Goal: Task Accomplishment & Management: Complete application form

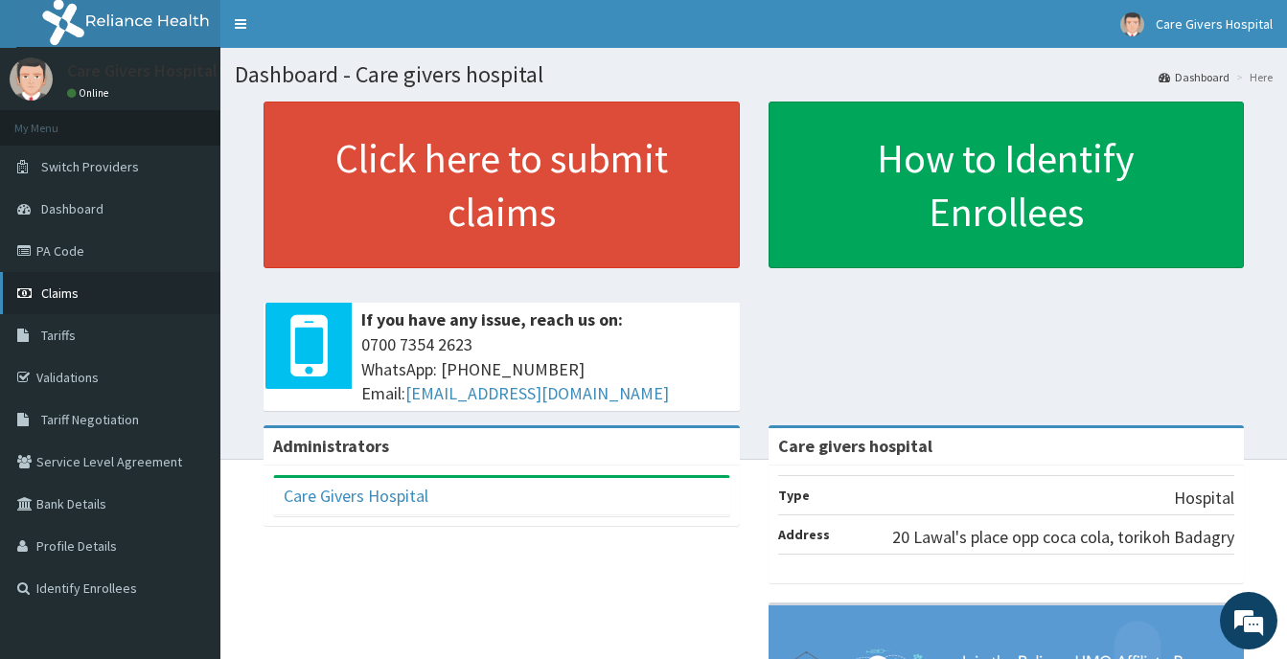
click at [58, 289] on span "Claims" at bounding box center [59, 293] width 37 height 17
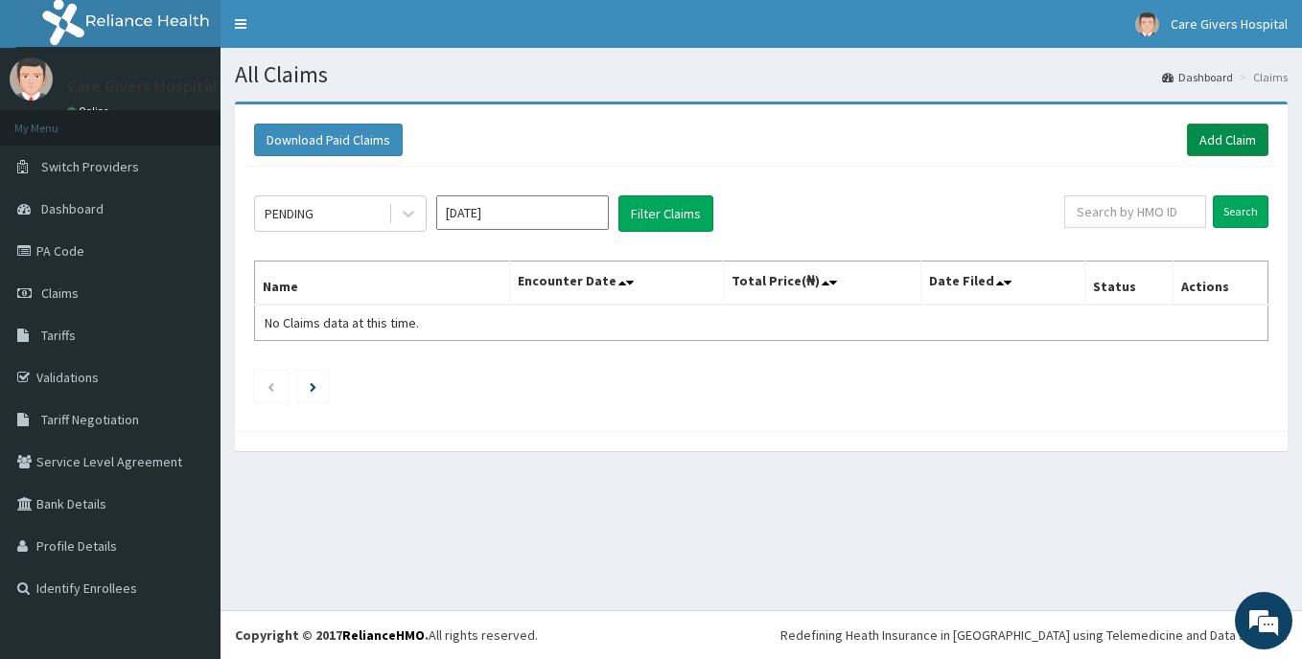
click at [1233, 132] on link "Add Claim" at bounding box center [1227, 140] width 81 height 33
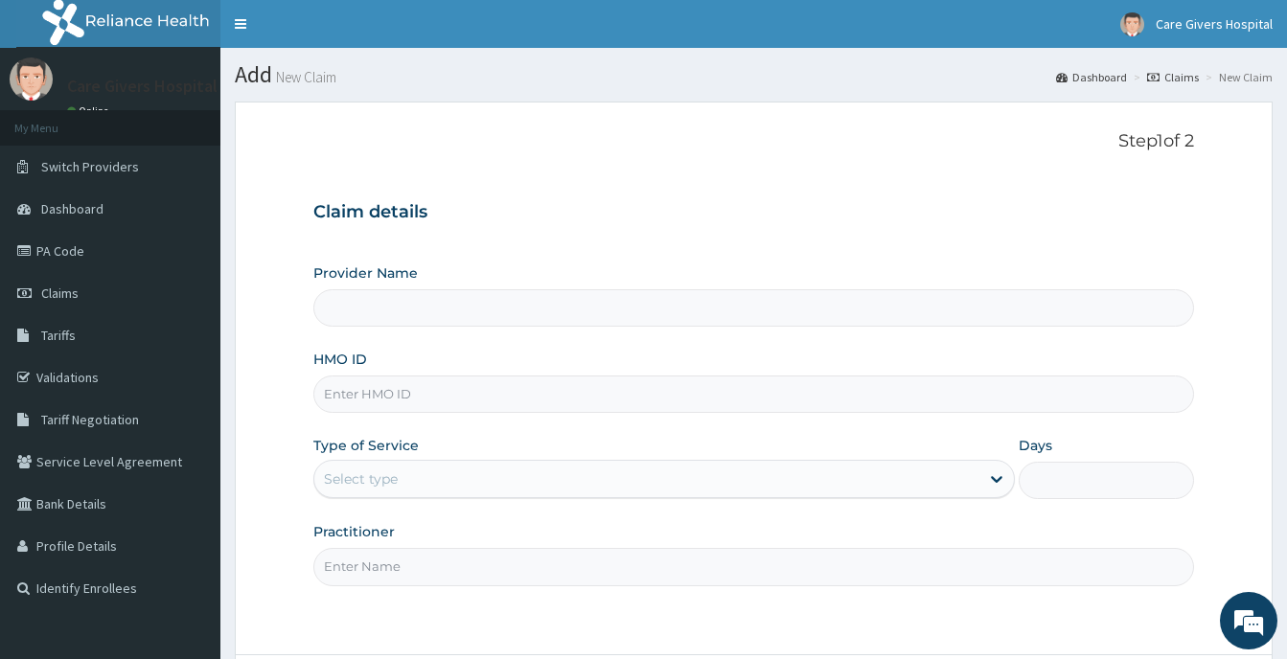
type input "Care givers hospital"
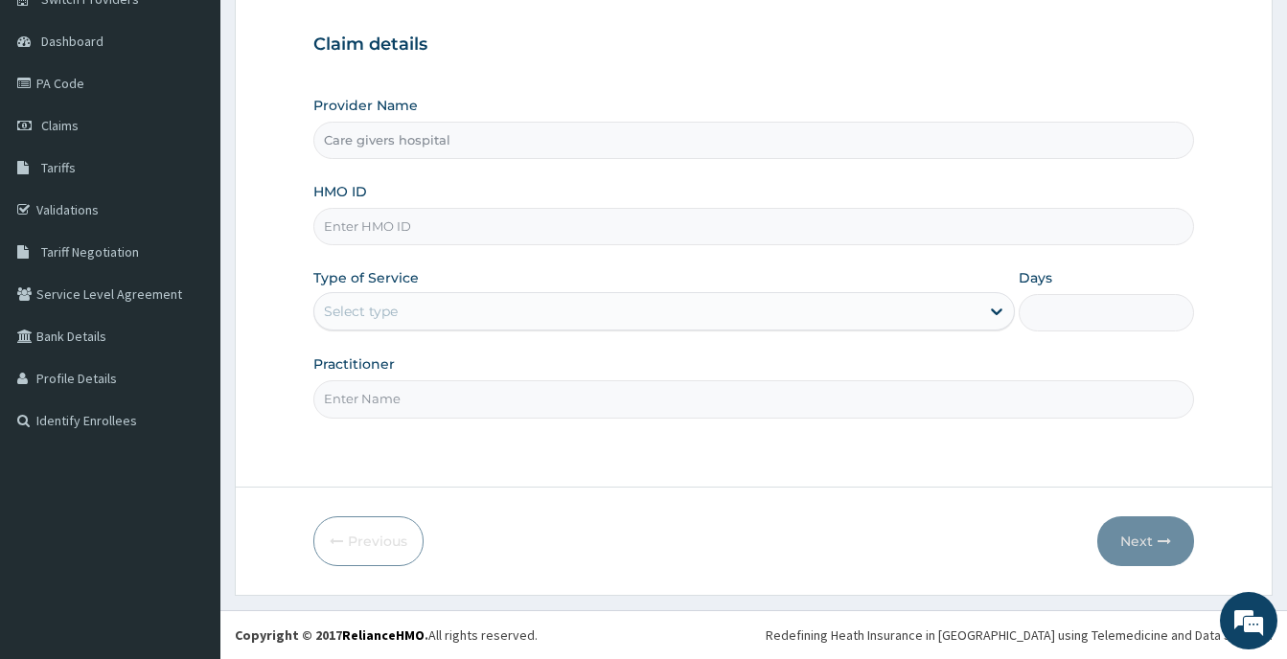
click at [427, 238] on input "HMO ID" at bounding box center [753, 226] width 881 height 37
type input "n"
type input "NSN/10021//C"
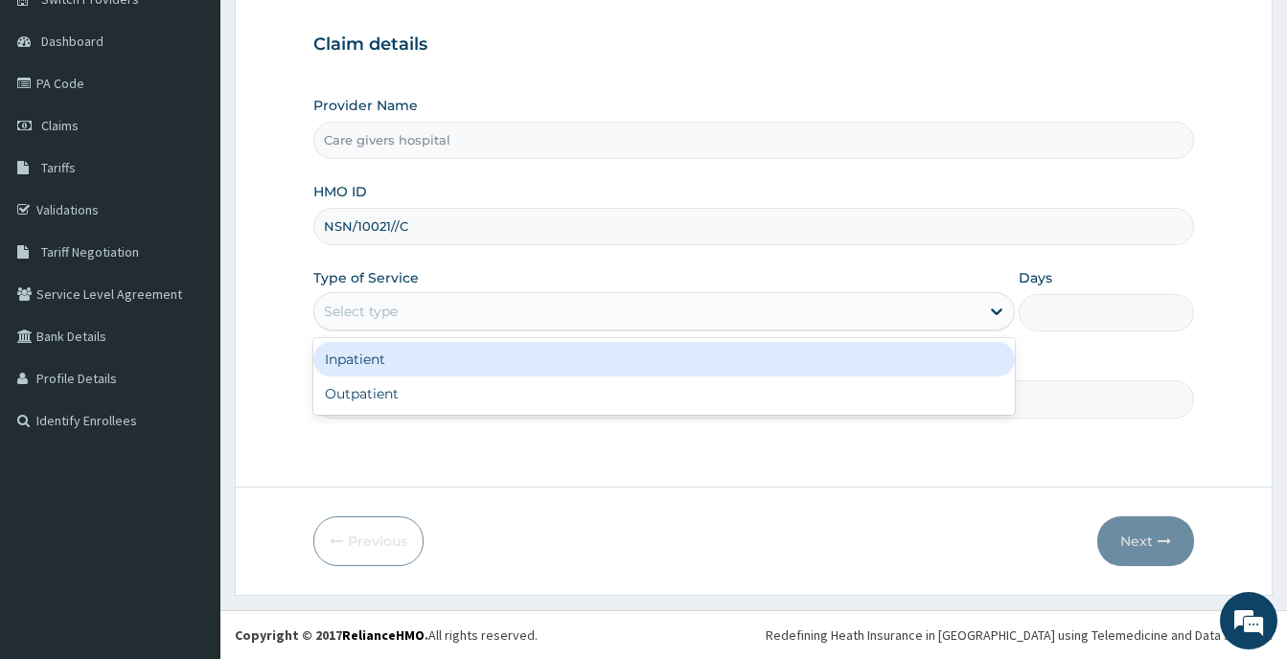
click at [419, 301] on div "Select type" at bounding box center [646, 311] width 665 height 31
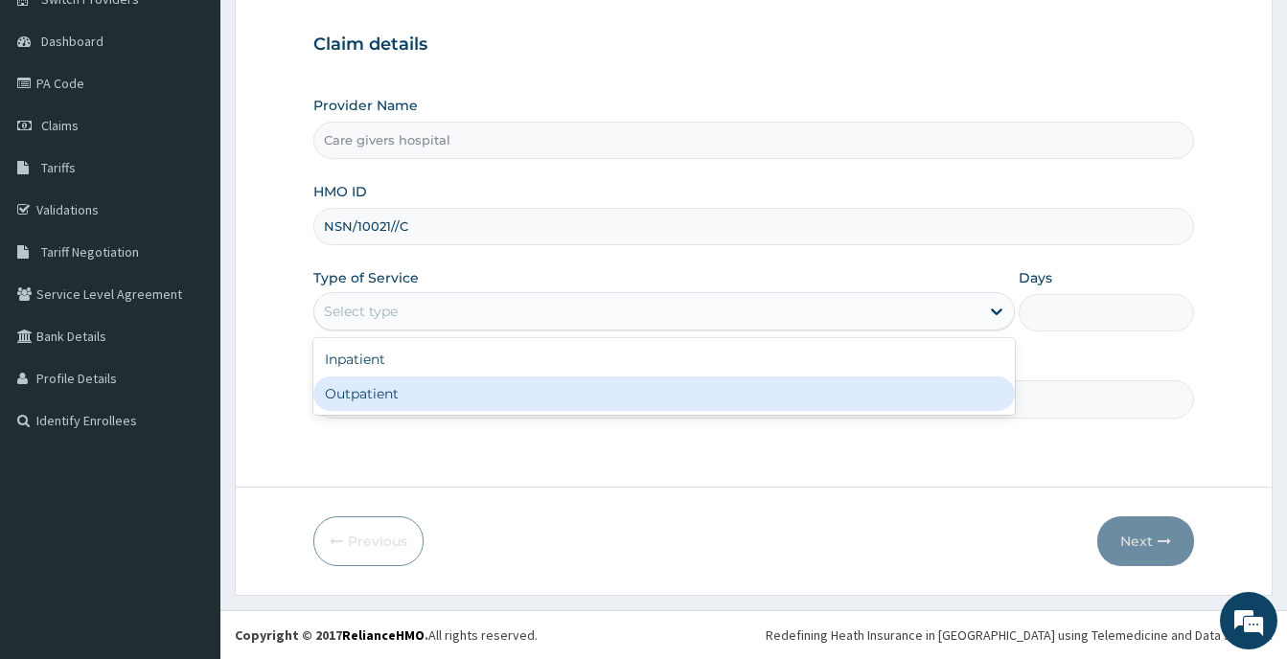
click at [374, 398] on div "Outpatient" at bounding box center [664, 394] width 702 height 35
type input "1"
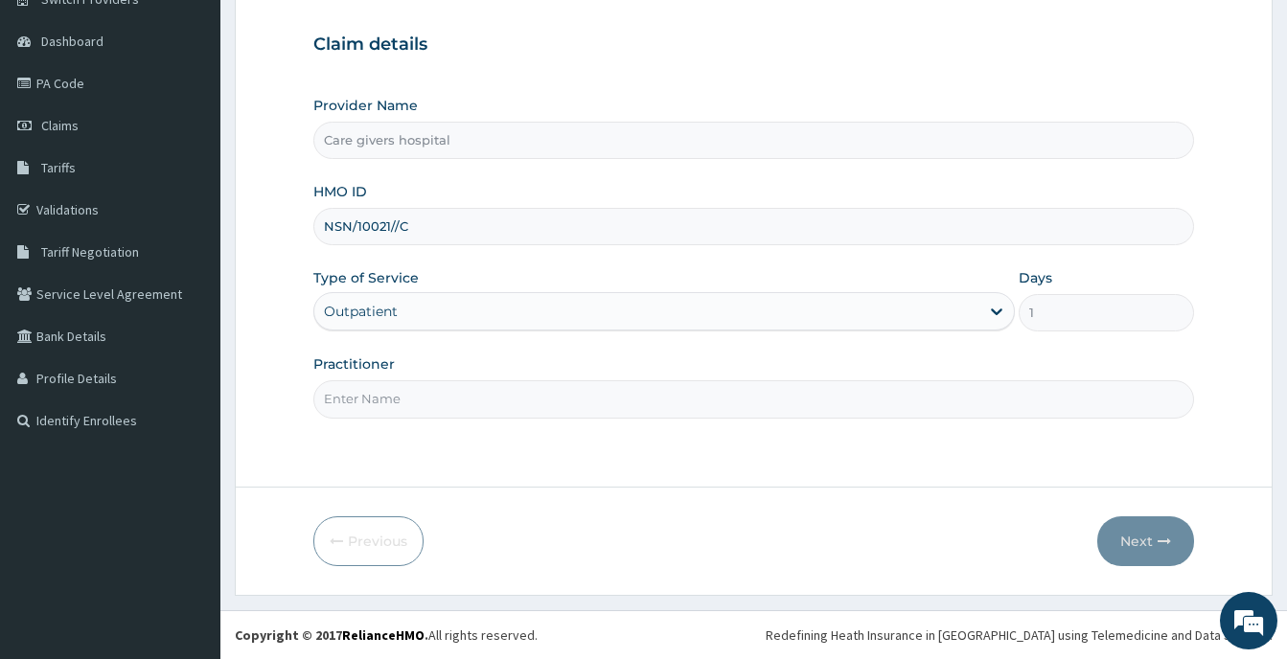
click at [395, 398] on input "Practitioner" at bounding box center [753, 399] width 881 height 37
type input "[PERSON_NAME]"
click at [1128, 540] on button "Next" at bounding box center [1146, 542] width 97 height 50
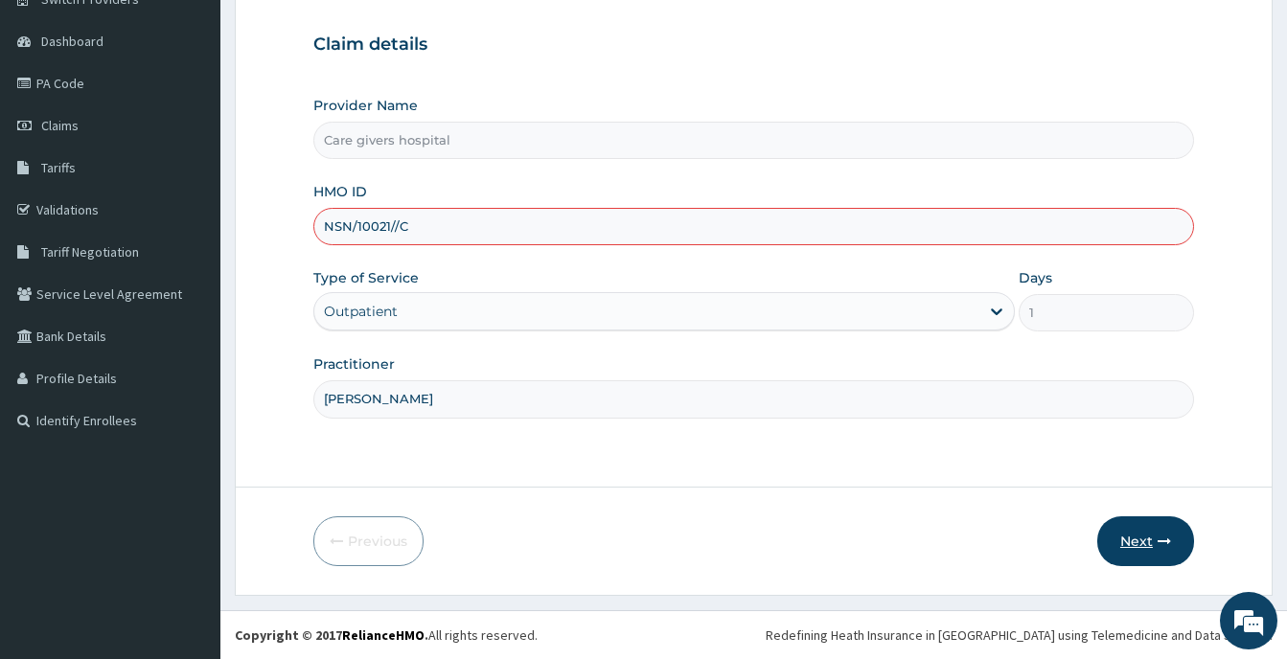
click at [1141, 543] on button "Next" at bounding box center [1146, 542] width 97 height 50
type input "NSN/10021/C"
click at [1133, 536] on button "Next" at bounding box center [1146, 542] width 97 height 50
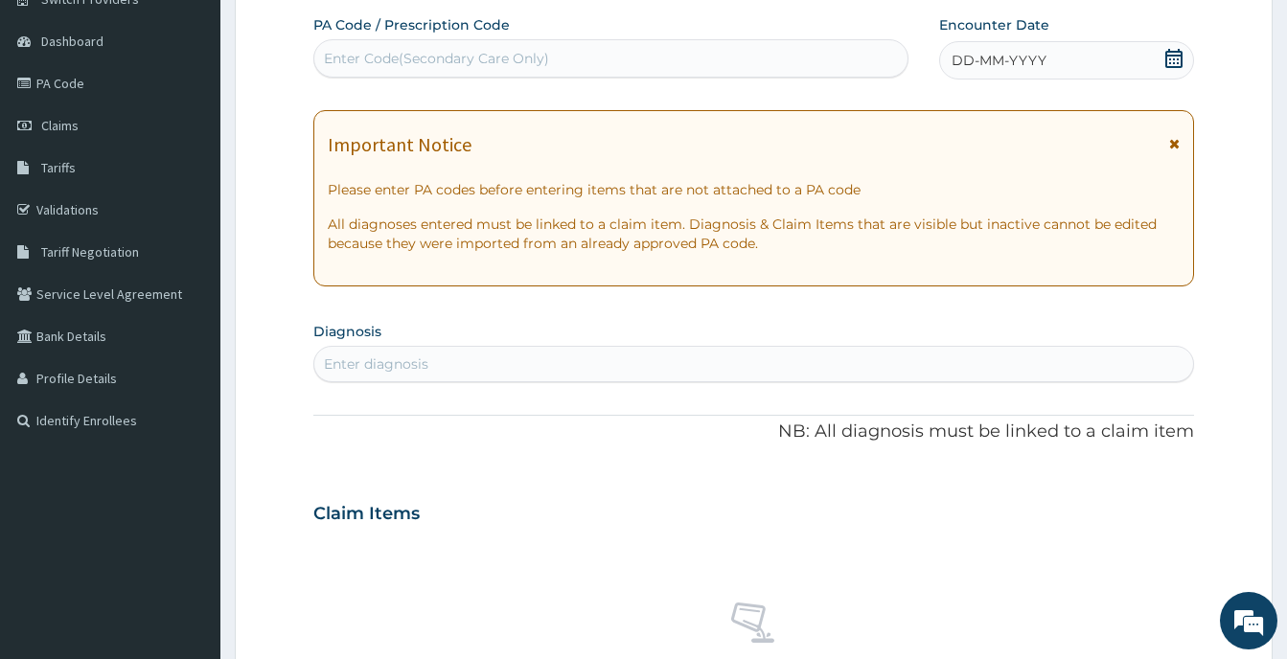
click at [1176, 140] on icon at bounding box center [1174, 143] width 11 height 13
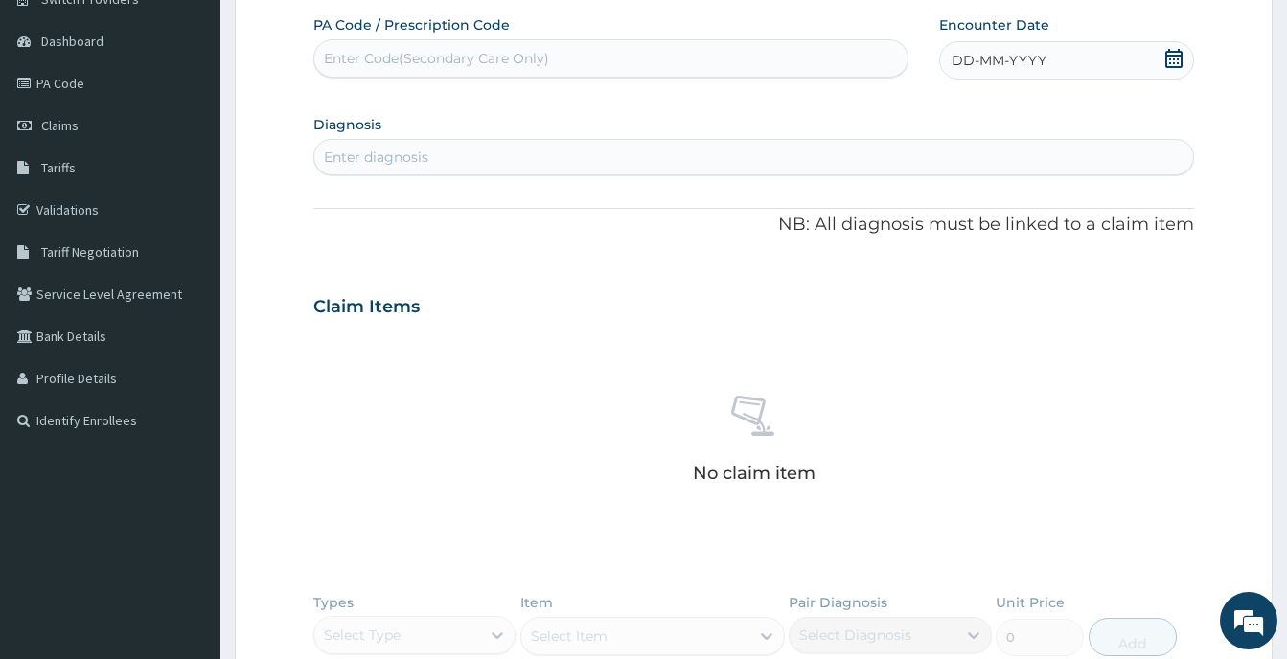
click at [1170, 51] on icon at bounding box center [1174, 58] width 17 height 19
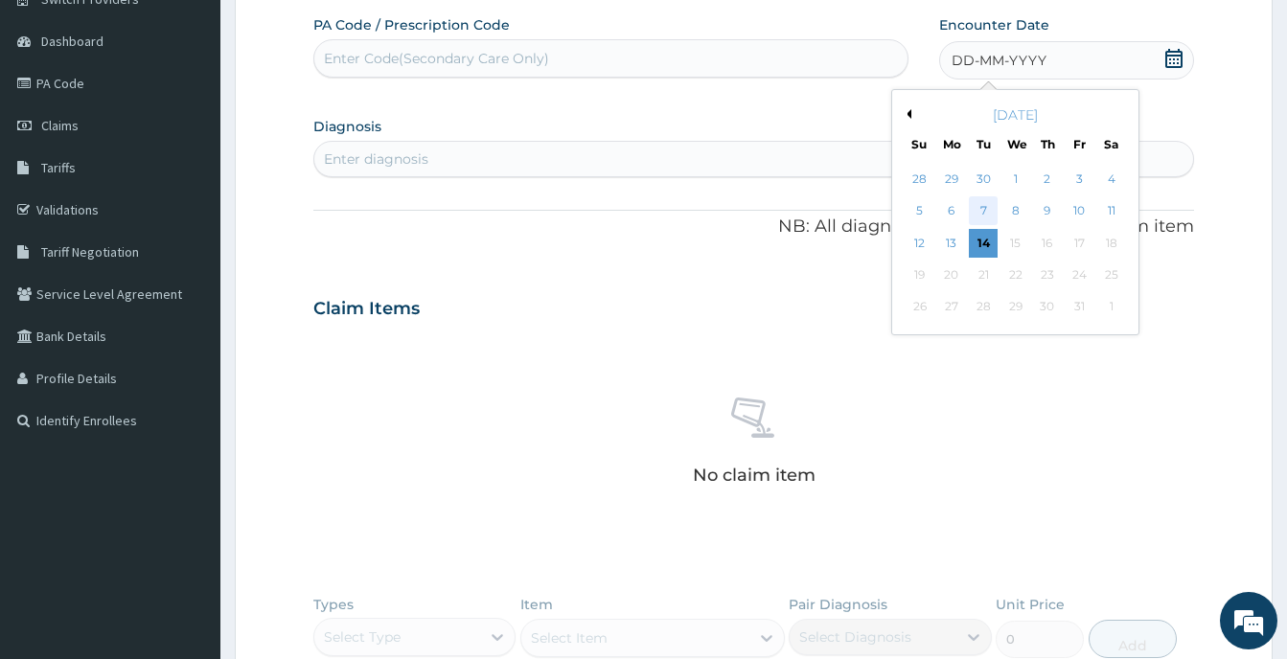
click at [984, 206] on div "7" at bounding box center [983, 211] width 29 height 29
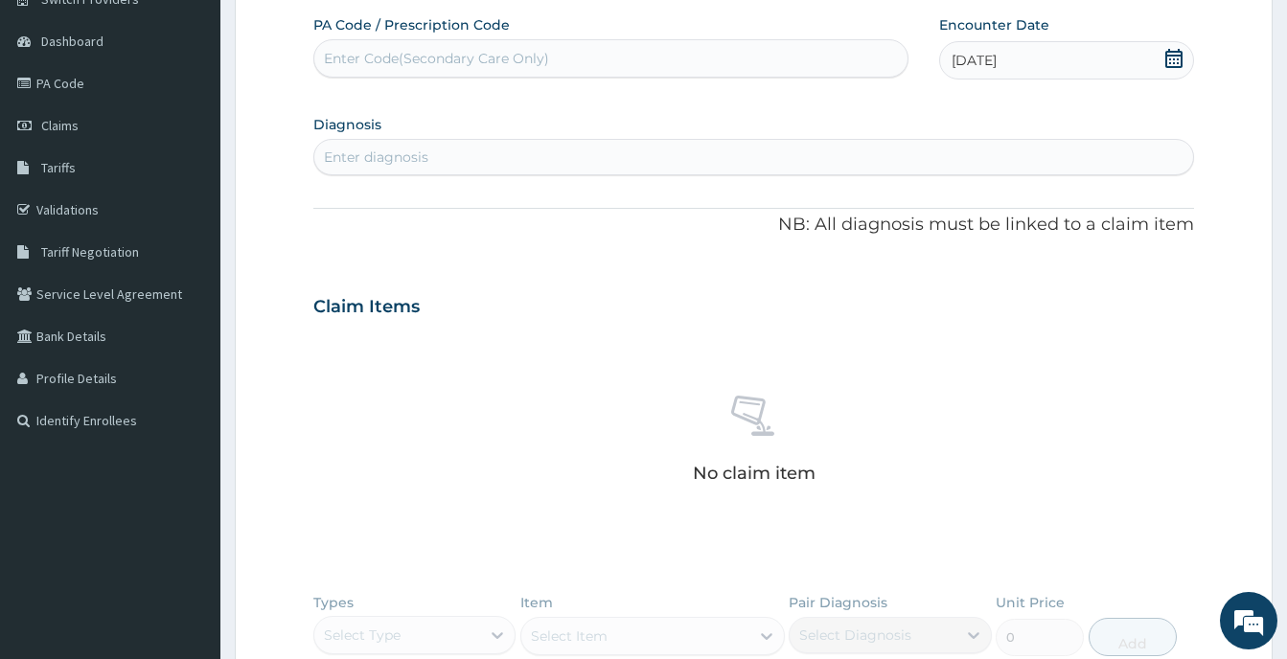
click at [862, 61] on div "Enter Code(Secondary Care Only)" at bounding box center [610, 58] width 593 height 31
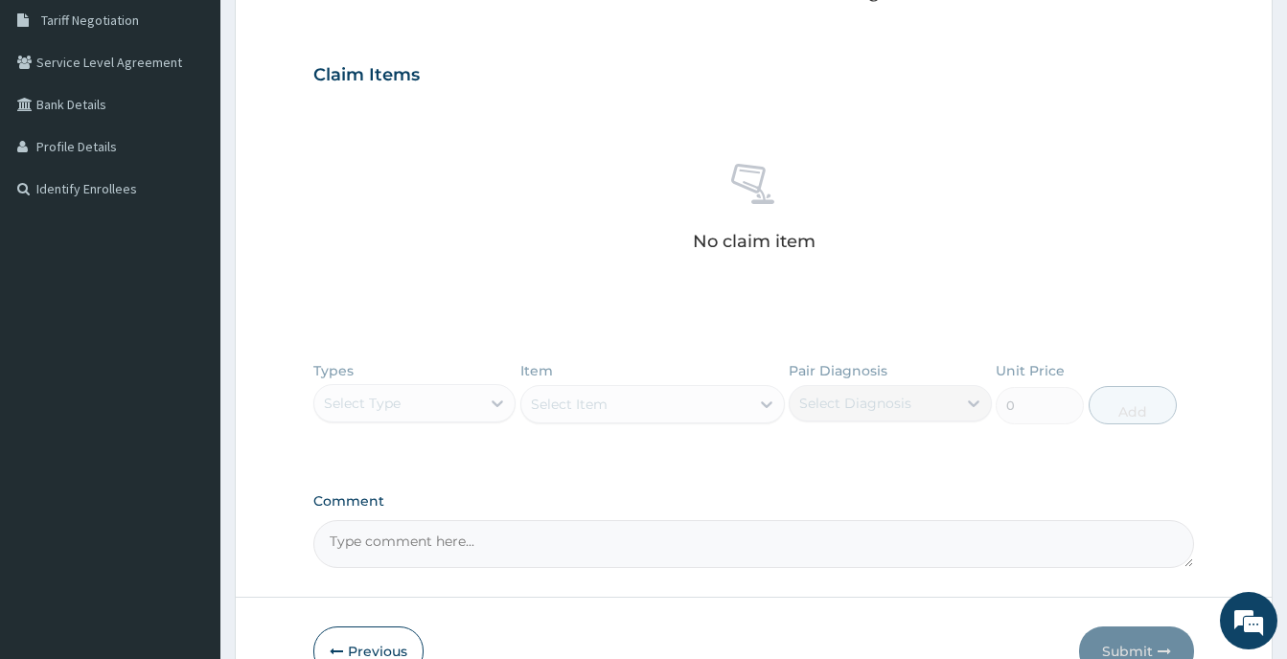
scroll to position [510, 0]
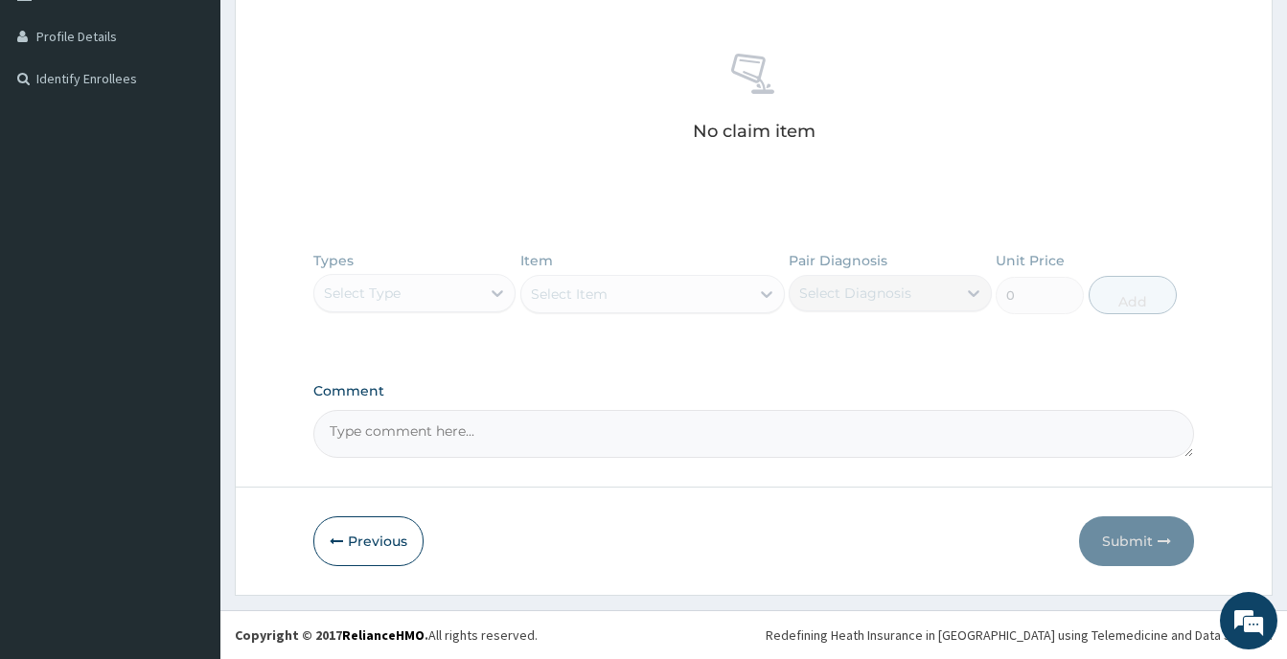
click at [493, 292] on div "Types Select Type Item Select Item Pair Diagnosis Select Diagnosis Unit Price 0…" at bounding box center [753, 297] width 881 height 111
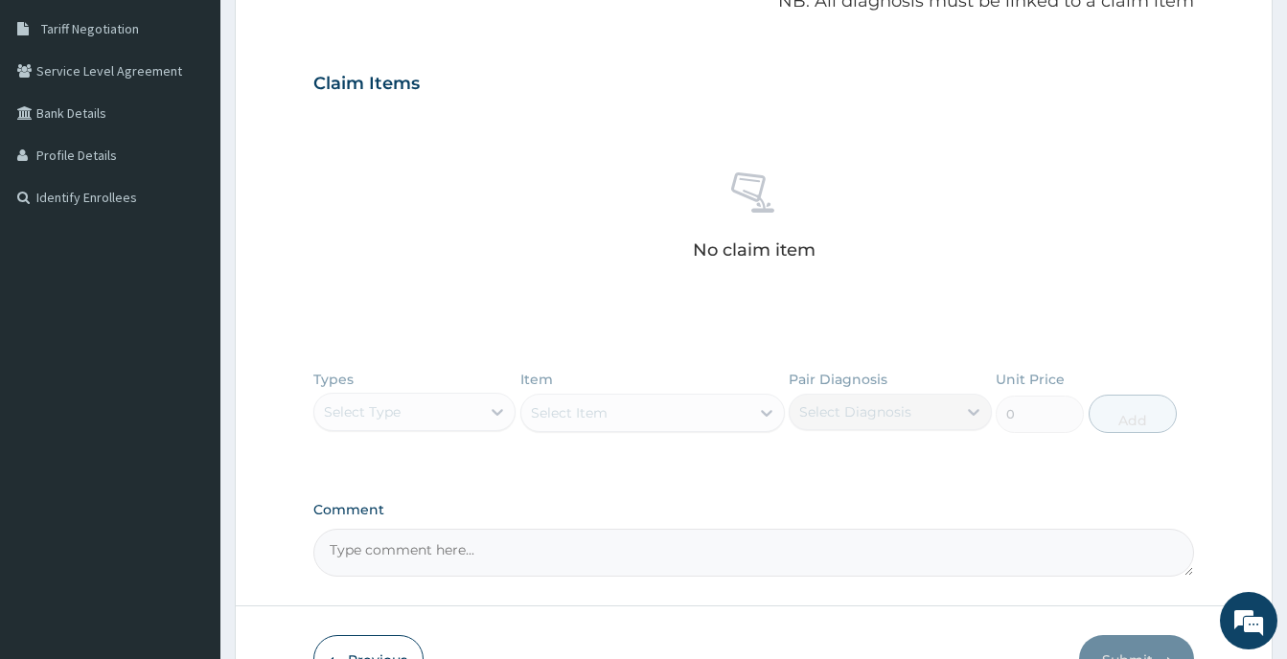
scroll to position [127, 0]
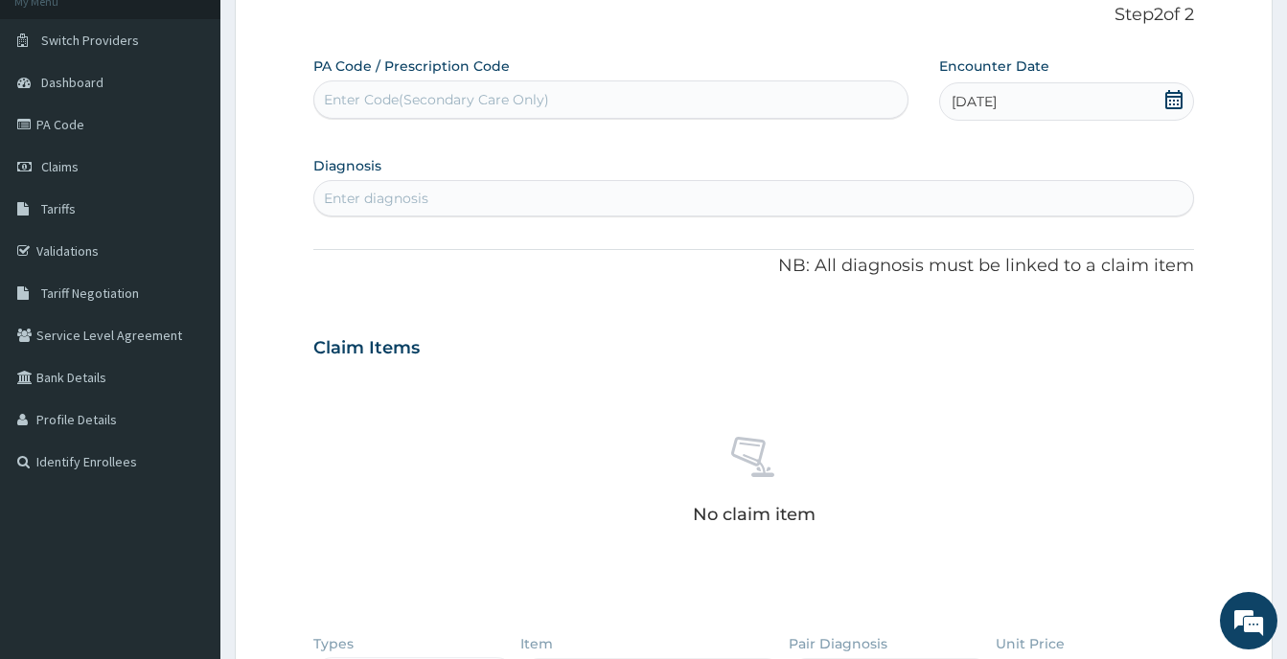
click at [670, 194] on div "Enter diagnosis" at bounding box center [753, 198] width 879 height 31
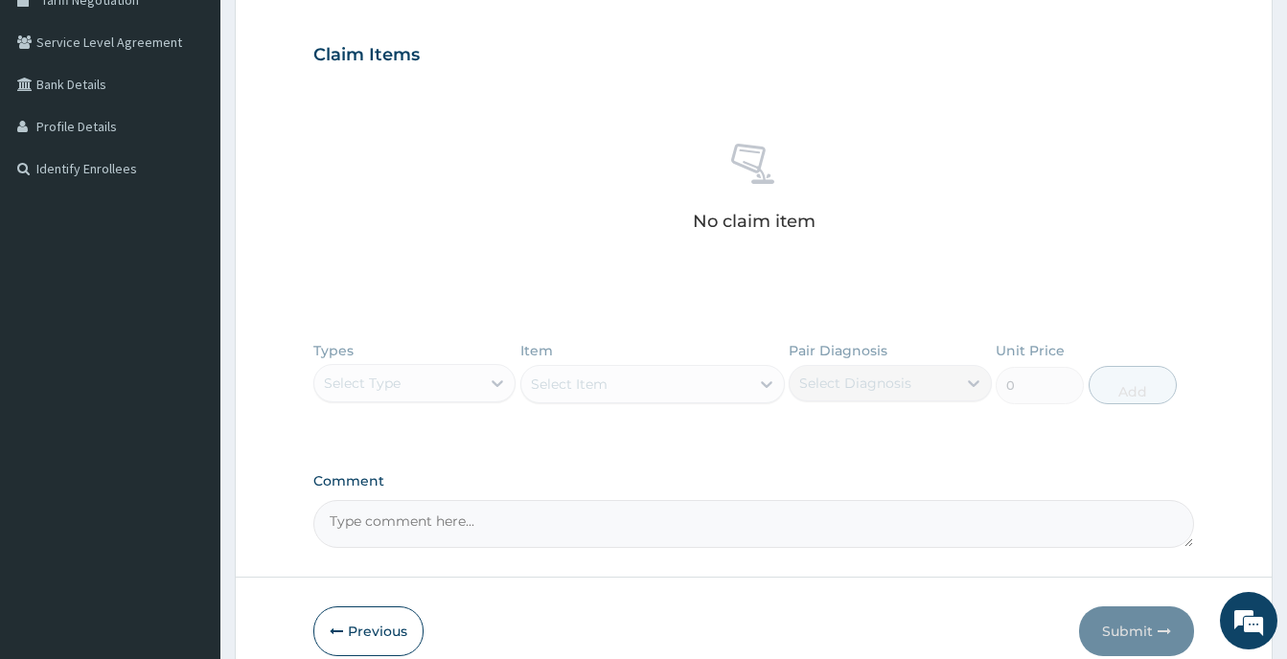
scroll to position [510, 0]
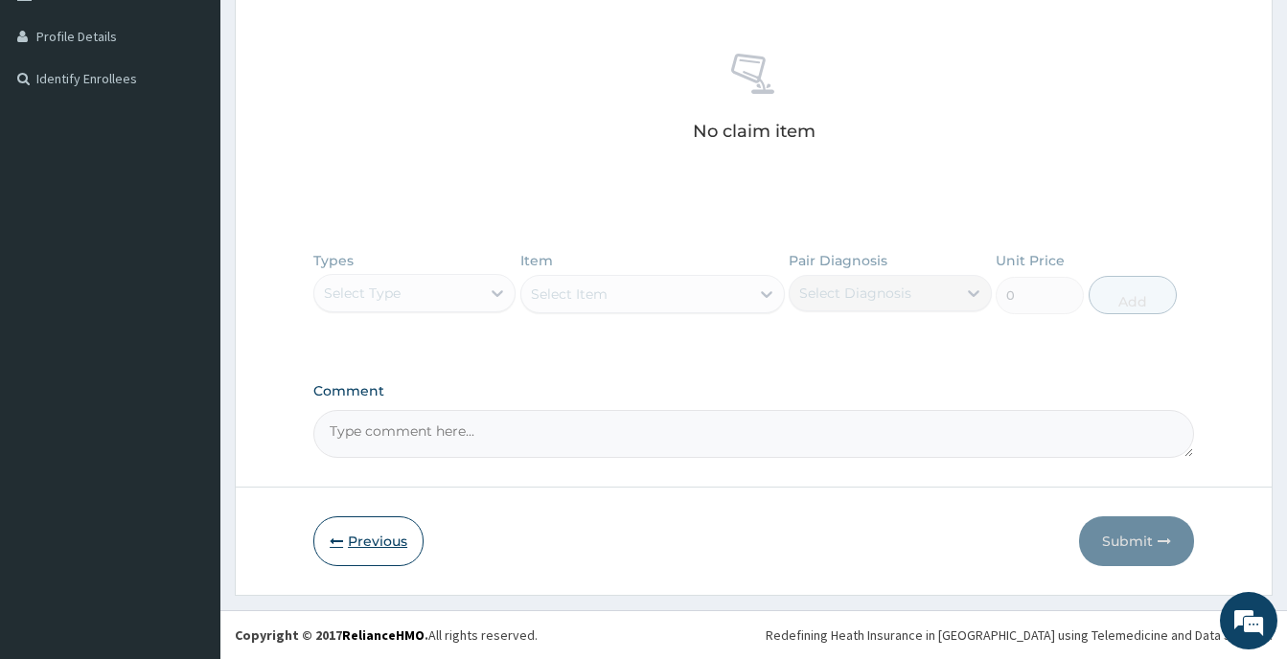
click at [362, 540] on button "Previous" at bounding box center [368, 542] width 110 height 50
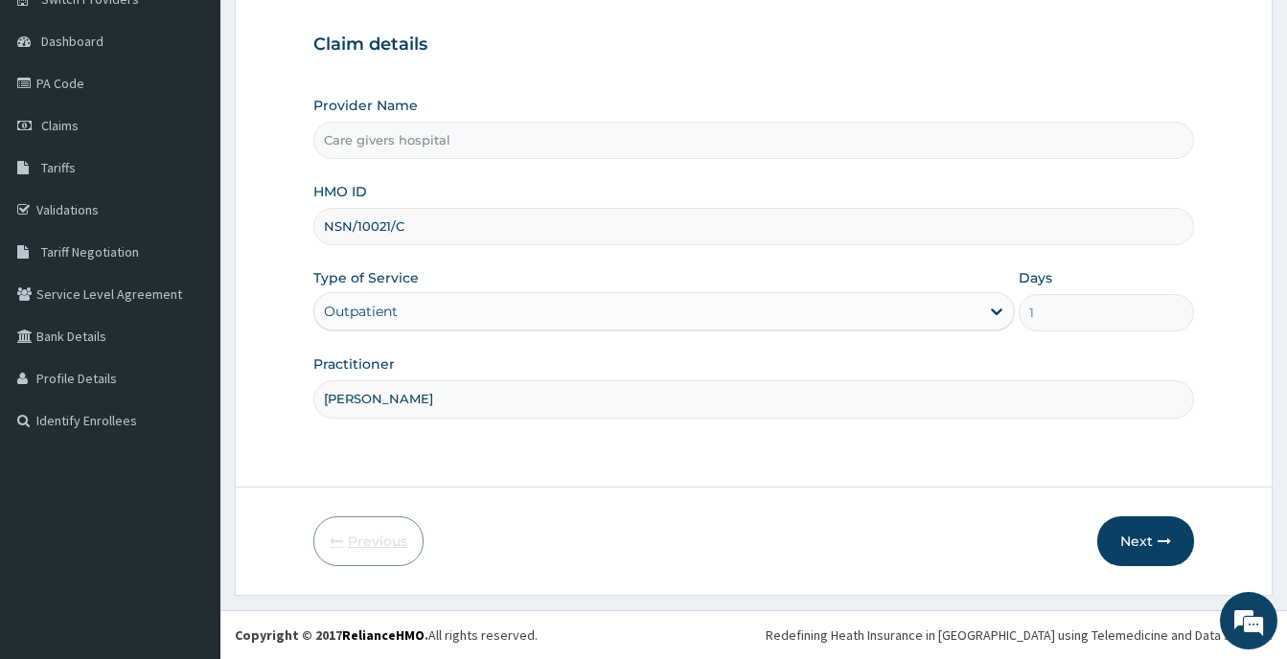
scroll to position [168, 0]
click at [416, 239] on input "NSN/10021/C" at bounding box center [753, 226] width 881 height 37
type input "NSN/10021/A"
click at [1145, 544] on button "Next" at bounding box center [1146, 542] width 97 height 50
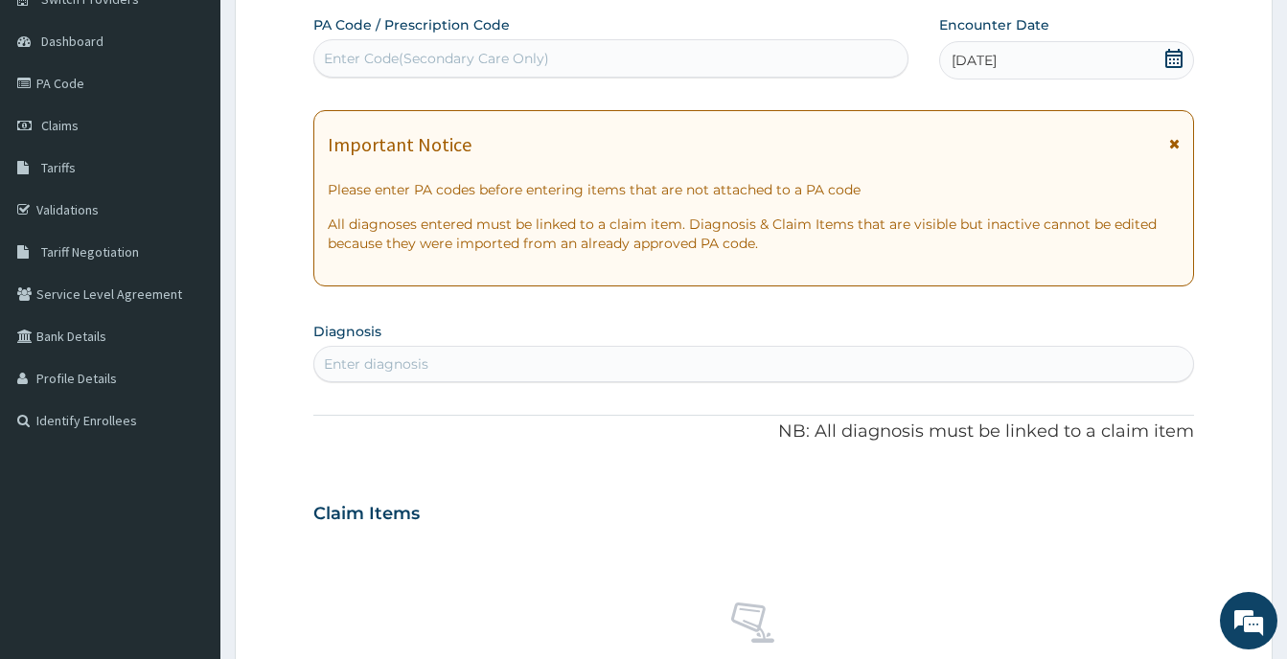
click at [1174, 143] on icon at bounding box center [1174, 143] width 11 height 13
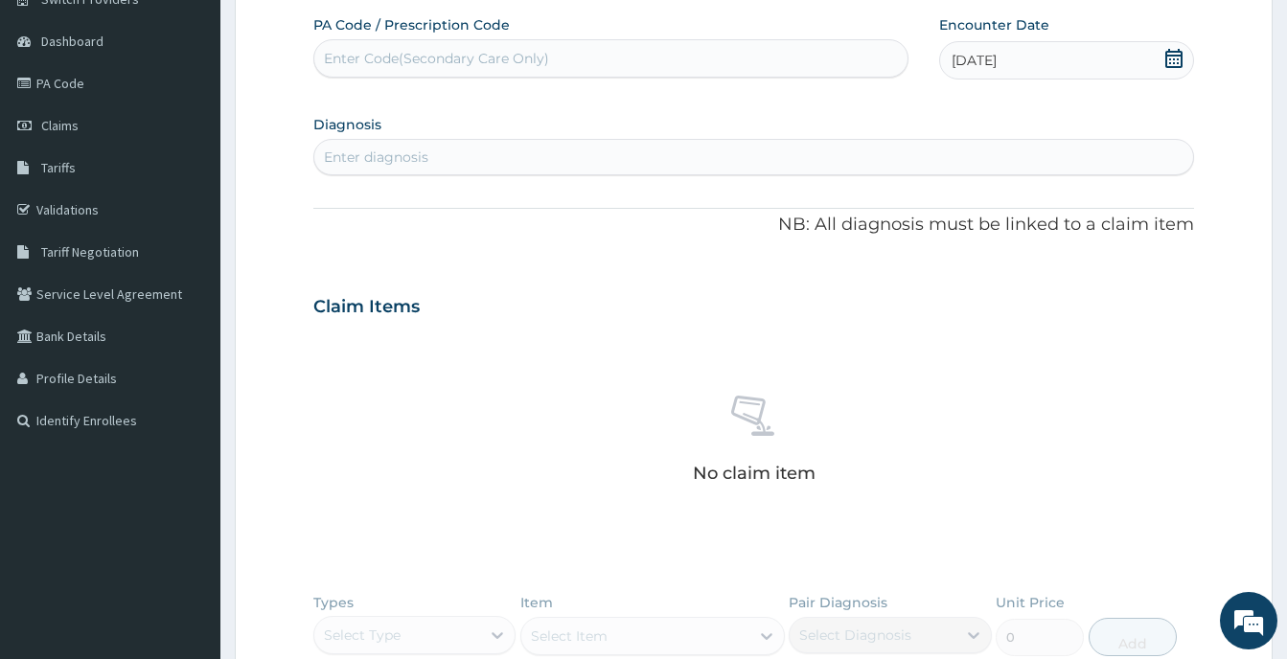
click at [820, 159] on div "Enter diagnosis" at bounding box center [753, 157] width 879 height 31
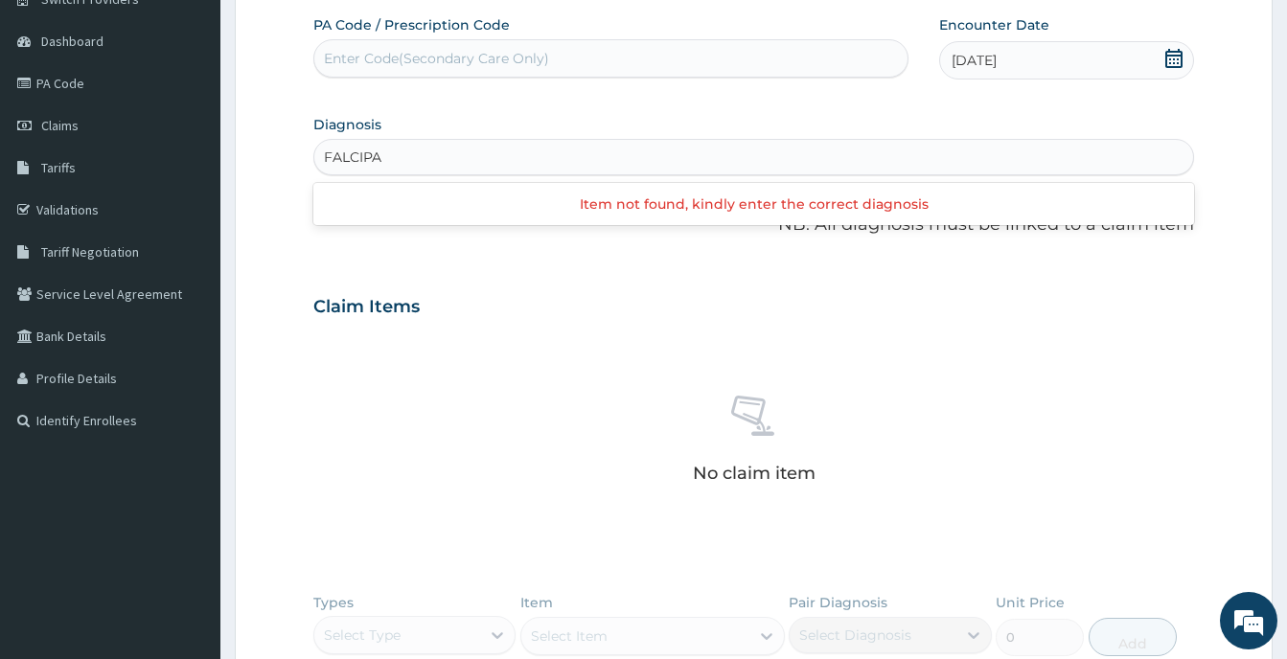
scroll to position [0, 0]
type input "FALCIPAR"
click at [589, 156] on div "Enter diagnosis" at bounding box center [753, 157] width 879 height 31
type input "FALCIPARUM"
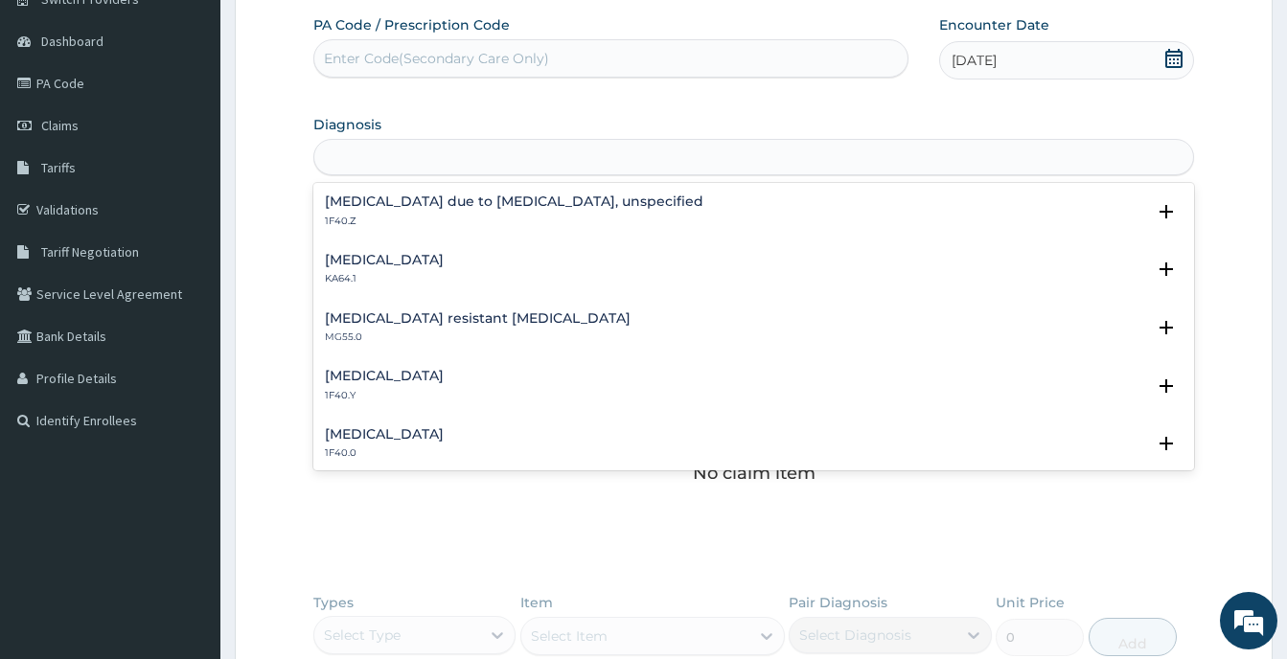
click at [544, 155] on div "FALCIPARUM" at bounding box center [753, 157] width 879 height 31
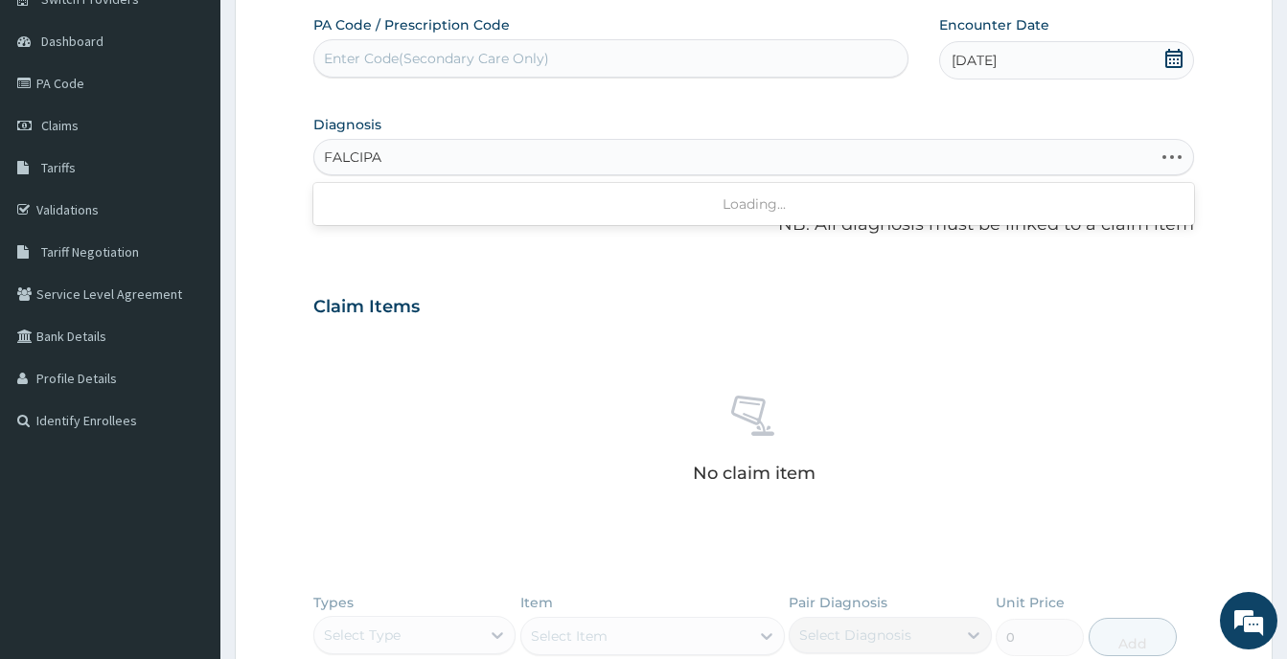
type input "FALCIPAR"
click at [524, 168] on div "FALCIPAR" at bounding box center [753, 157] width 879 height 31
click at [820, 163] on div "Enter diagnosis" at bounding box center [753, 157] width 879 height 31
